Goal: Task Accomplishment & Management: Use online tool/utility

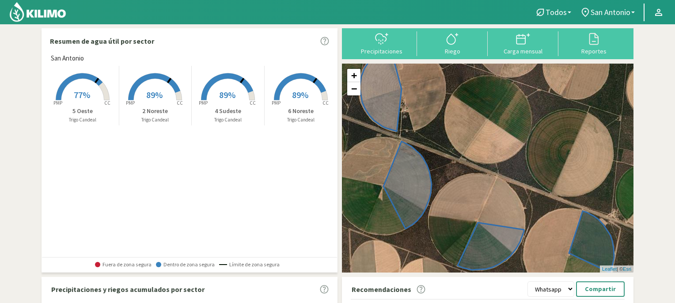
click at [155, 82] on rect at bounding box center [155, 101] width 71 height 71
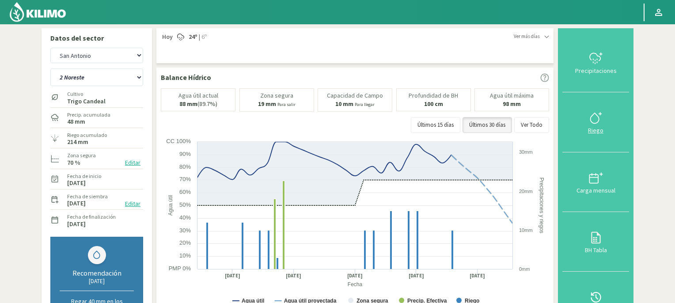
click at [597, 117] on icon at bounding box center [596, 118] width 14 height 14
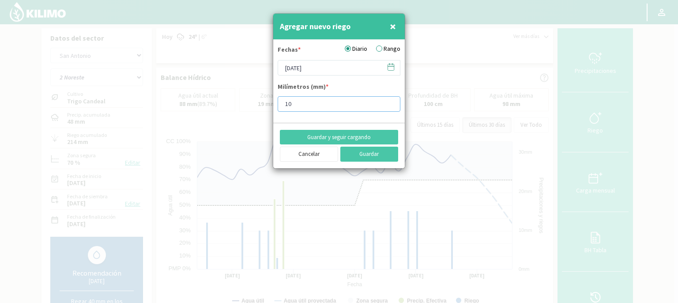
click at [311, 103] on input "10" at bounding box center [339, 103] width 123 height 15
type input "15"
click at [359, 152] on button "Guardar" at bounding box center [369, 154] width 58 height 15
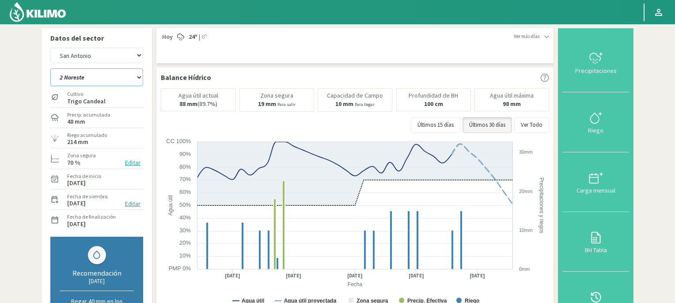
click at [140, 78] on select "2 Noreste 4 Sudeste 5 Oeste 6 Noreste" at bounding box center [96, 77] width 93 height 18
select select "1: Object"
click at [50, 68] on select "2 Noreste 4 Sudeste 5 Oeste 6 Noreste" at bounding box center [96, 77] width 93 height 18
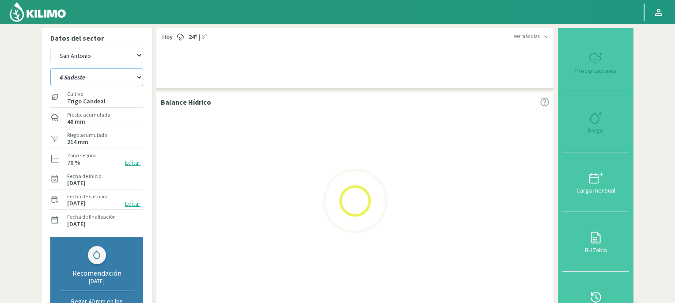
select select "2: Object"
select select "5: Object"
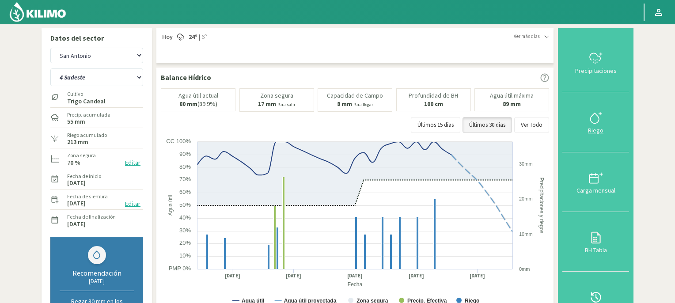
click at [594, 122] on icon at bounding box center [596, 118] width 14 height 14
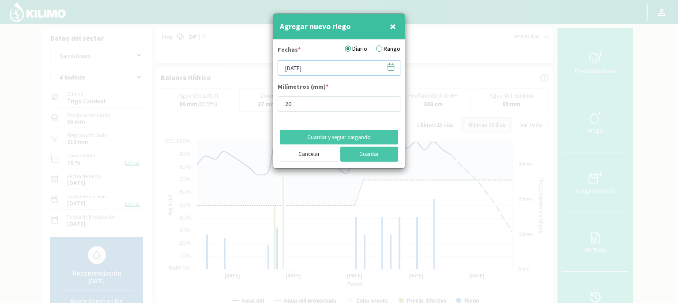
click at [345, 67] on input "[DATE]" at bounding box center [339, 67] width 123 height 15
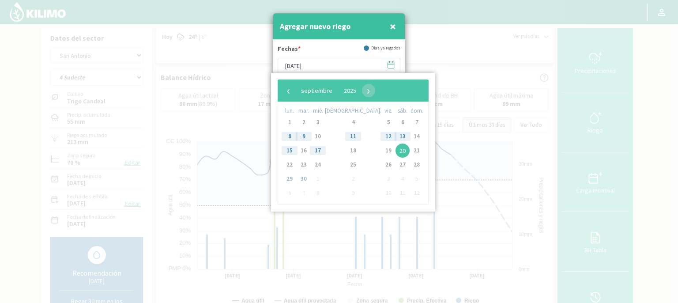
click at [396, 151] on span "20" at bounding box center [403, 151] width 14 height 14
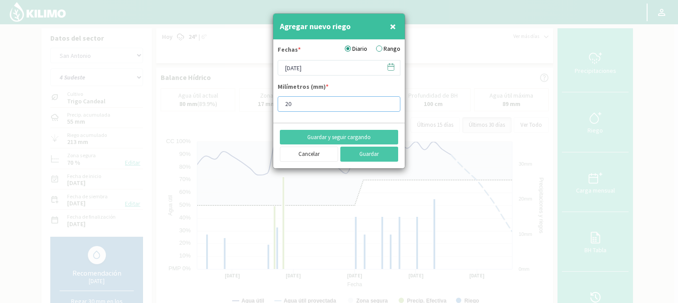
click at [301, 103] on input "20" at bounding box center [339, 103] width 123 height 15
type input "2"
type input "15"
click at [359, 152] on button "Guardar" at bounding box center [369, 154] width 58 height 15
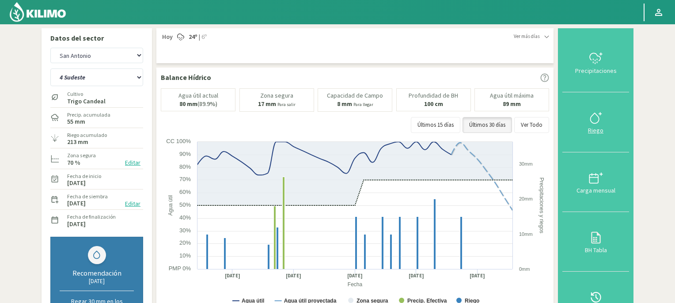
click at [595, 121] on icon at bounding box center [596, 118] width 14 height 14
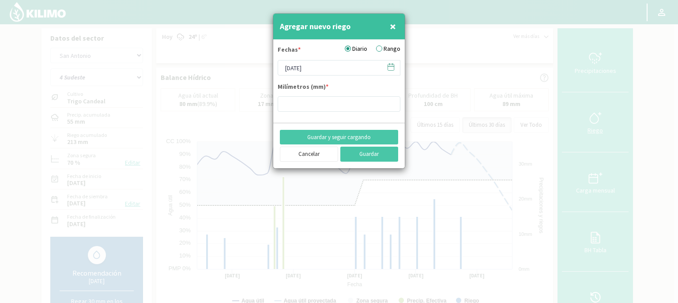
type input "15"
click at [328, 65] on input "[DATE]" at bounding box center [339, 67] width 123 height 15
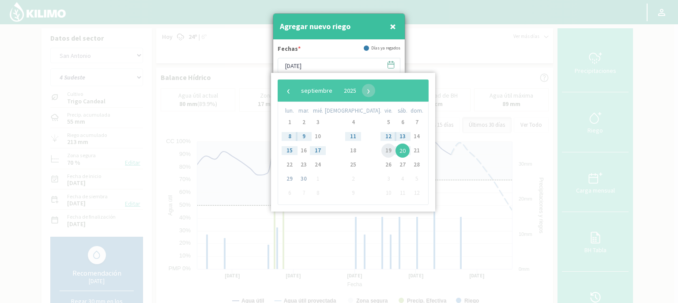
click at [382, 151] on span "19" at bounding box center [389, 151] width 14 height 14
type input "[DATE]"
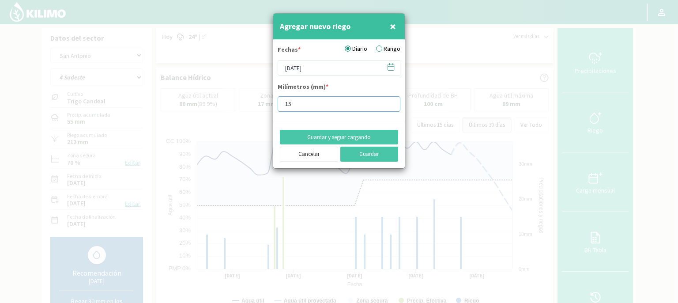
click at [303, 105] on input "15" at bounding box center [339, 103] width 123 height 15
type input "10"
click at [358, 155] on button "Guardar" at bounding box center [369, 154] width 58 height 15
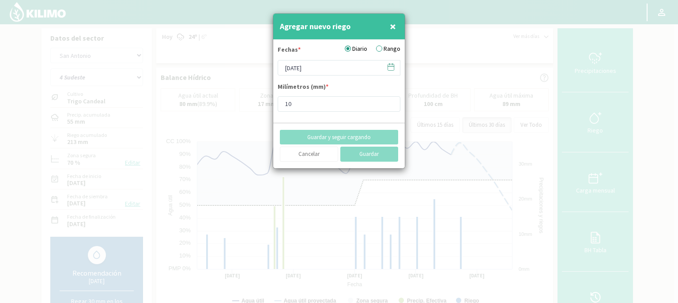
type input "[DATE]"
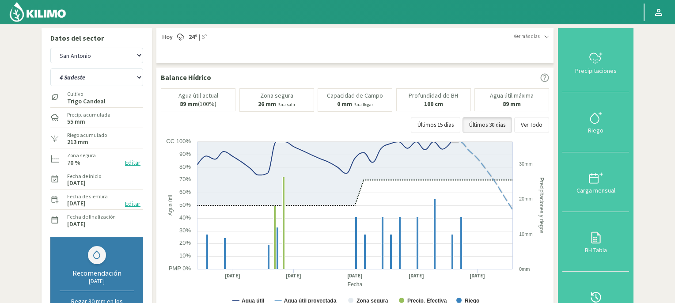
scroll to position [265, 0]
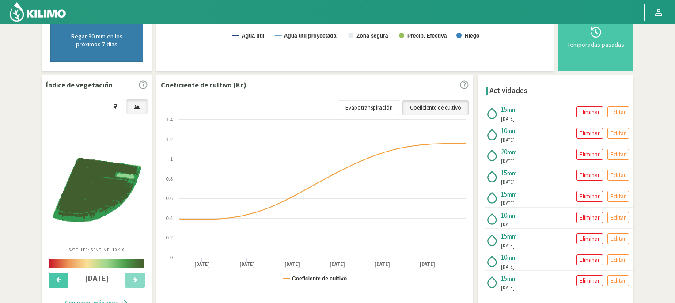
click at [431, 107] on link "Coeficiente de cultivo" at bounding box center [435, 107] width 66 height 15
click at [382, 106] on link "Evapotranspiración" at bounding box center [369, 107] width 62 height 15
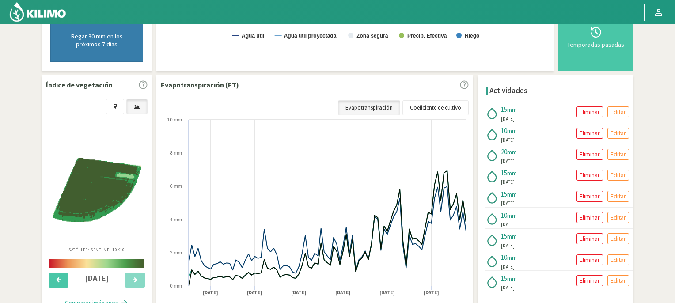
scroll to position [0, 0]
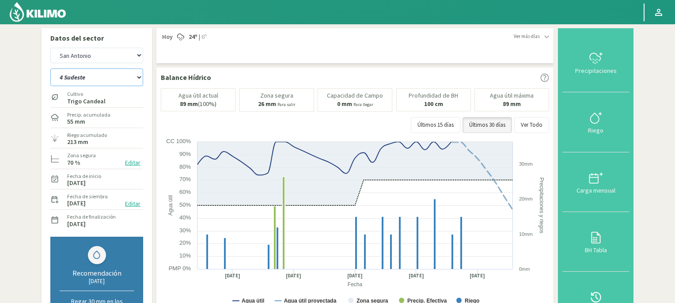
click at [140, 75] on select "2 Noreste 4 Sudeste 5 Oeste 6 Noreste" at bounding box center [96, 77] width 93 height 18
select select "6: Object"
click at [50, 68] on select "2 Noreste 4 Sudeste 5 Oeste 6 Noreste" at bounding box center [96, 77] width 93 height 18
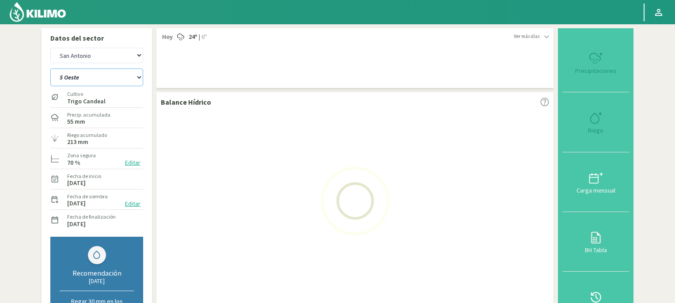
select select "4: Object"
select select "10: Object"
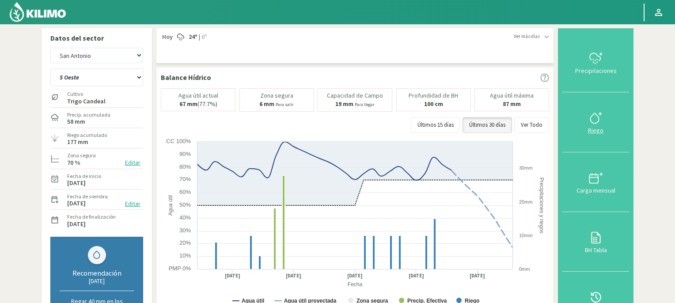
click at [594, 118] on icon at bounding box center [596, 118] width 14 height 14
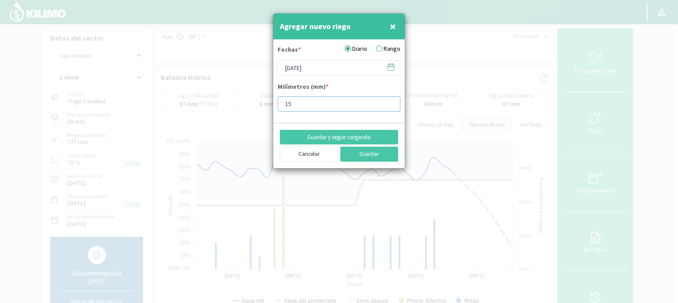
click at [307, 104] on input "15" at bounding box center [339, 103] width 123 height 15
type input "10"
click at [374, 156] on button "Guardar" at bounding box center [369, 154] width 58 height 15
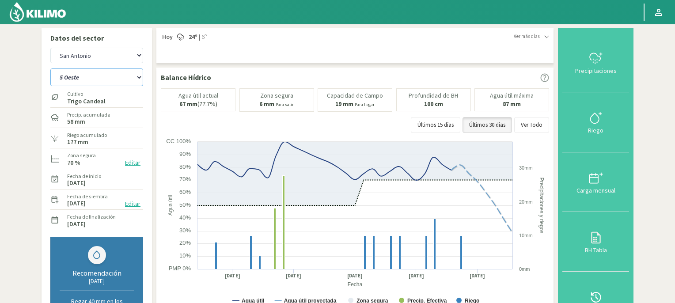
click at [140, 78] on select "2 Noreste 4 Sudeste 5 Oeste 6 Noreste" at bounding box center [96, 77] width 93 height 18
select select "11: Object"
click at [50, 68] on select "2 Noreste 4 Sudeste 5 Oeste 6 Noreste" at bounding box center [96, 77] width 93 height 18
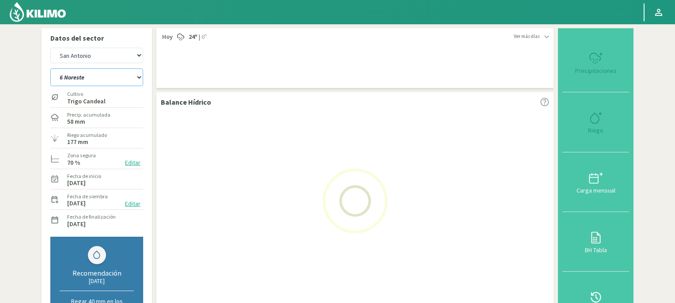
select select "6: Object"
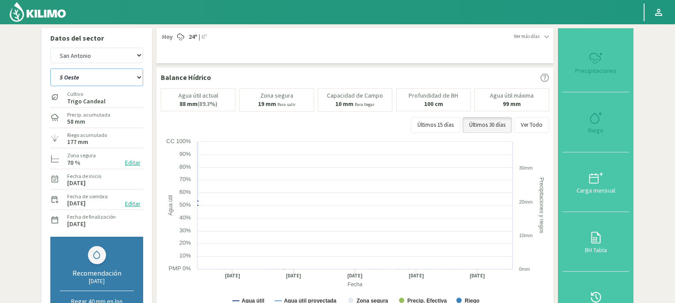
select select "15: Object"
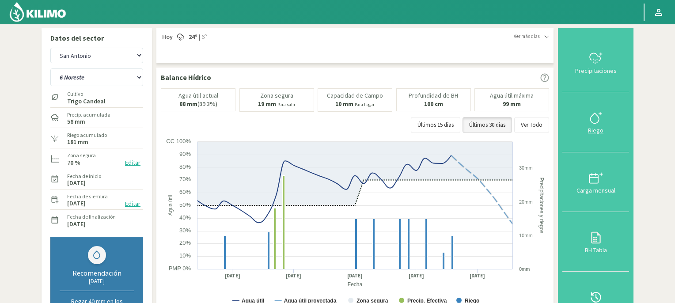
click at [595, 121] on icon at bounding box center [596, 118] width 14 height 14
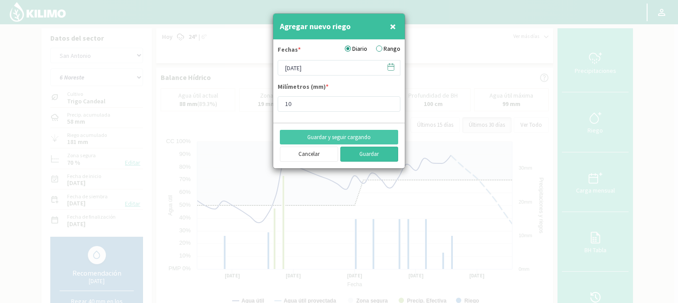
click at [365, 154] on button "Guardar" at bounding box center [369, 154] width 58 height 15
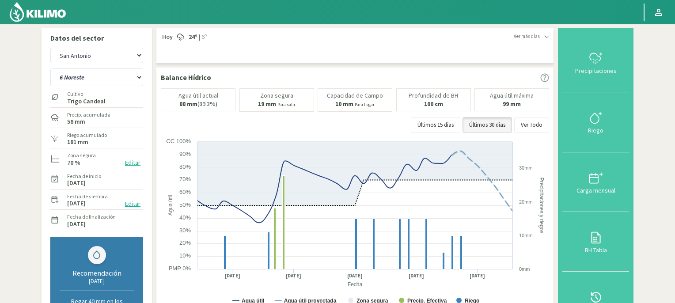
scroll to position [265, 0]
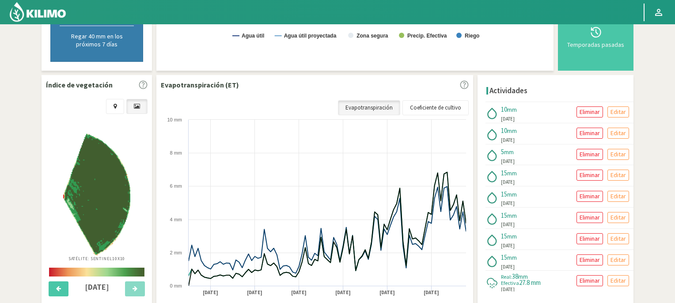
click at [41, 13] on img at bounding box center [38, 11] width 58 height 21
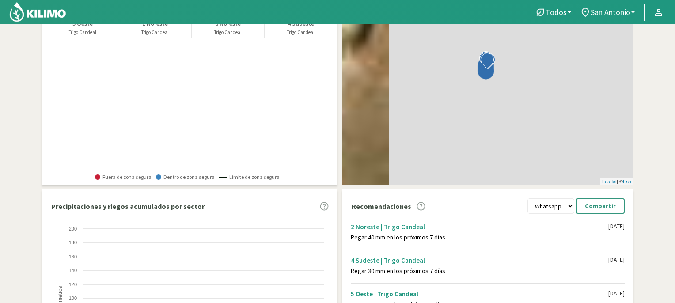
scroll to position [230, 0]
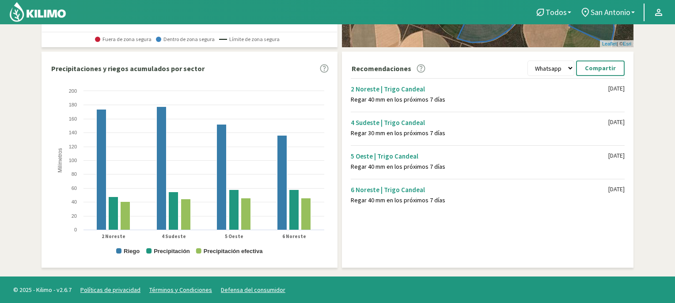
click at [46, 15] on img at bounding box center [38, 11] width 58 height 21
